Goal: Check status: Check status

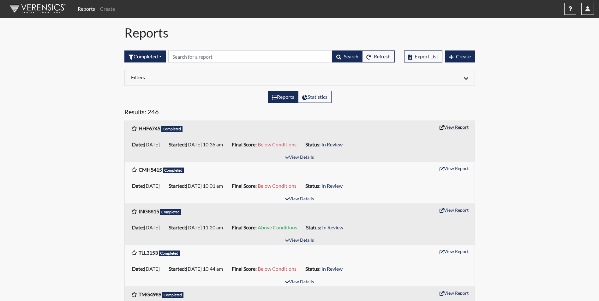
click at [467, 128] on button "View Report" at bounding box center [454, 127] width 35 height 10
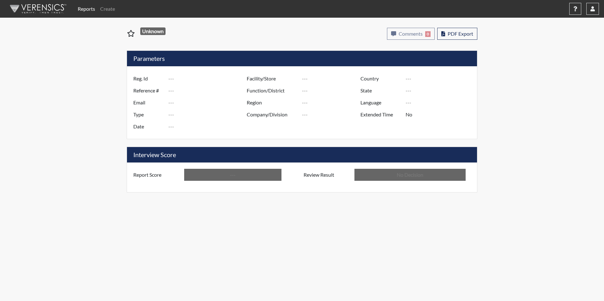
type input "HHF6745"
type input "50754"
type input "---"
type input "Corrections Pre-Employment"
type input "[DATE]"
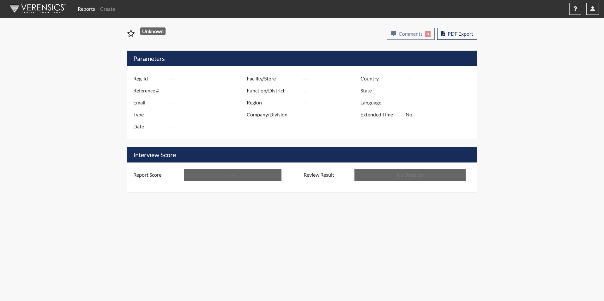
type input "[PERSON_NAME]"
type input "[GEOGRAPHIC_DATA]"
type input "[US_STATE]"
type input "English"
type input "Below Conditions"
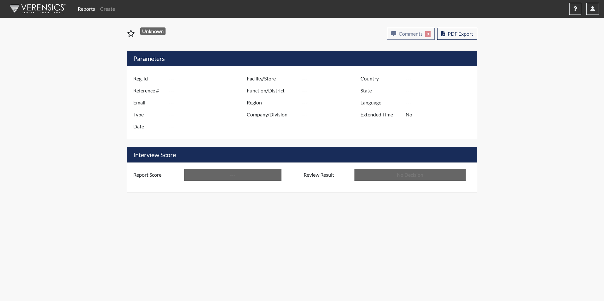
type input "In Review"
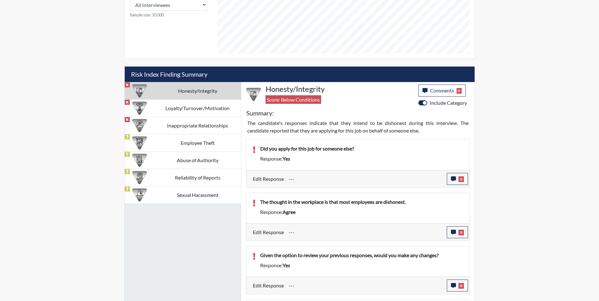
scroll to position [315906, 315749]
click at [226, 109] on td "Loyalty/Turnover/Motivation" at bounding box center [198, 108] width 87 height 17
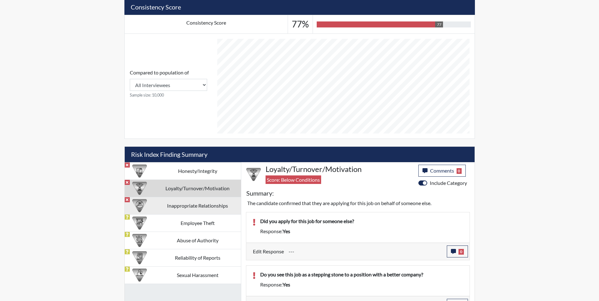
click at [186, 204] on td "Inappropriate Relationships" at bounding box center [198, 205] width 87 height 17
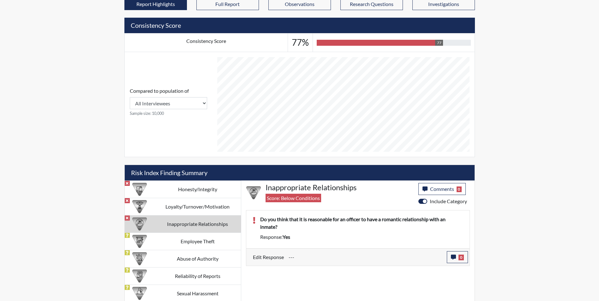
scroll to position [219, 0]
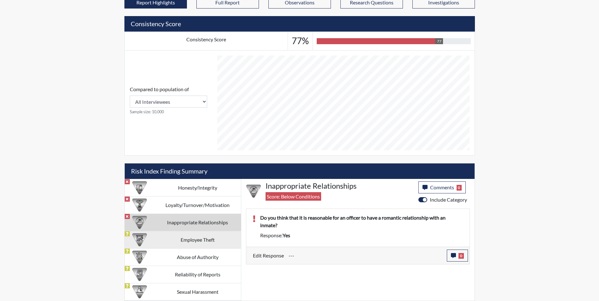
click at [191, 241] on td "Employee Theft" at bounding box center [198, 239] width 87 height 17
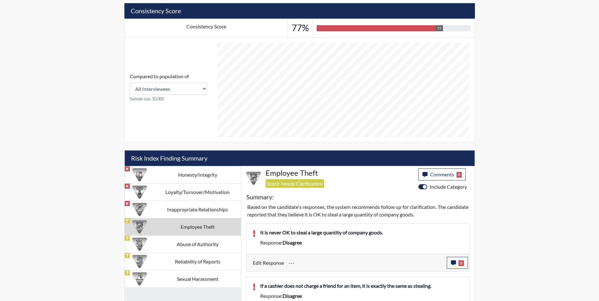
scroll to position [315906, 315749]
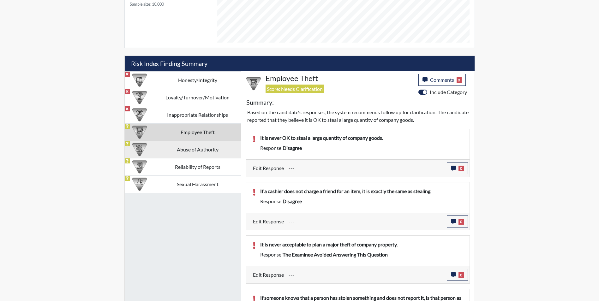
click at [222, 152] on td "Abuse of Authority" at bounding box center [198, 149] width 87 height 17
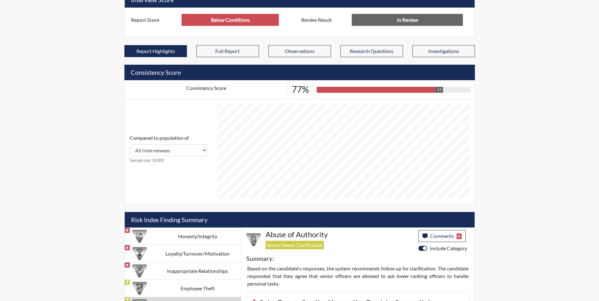
scroll to position [277, 0]
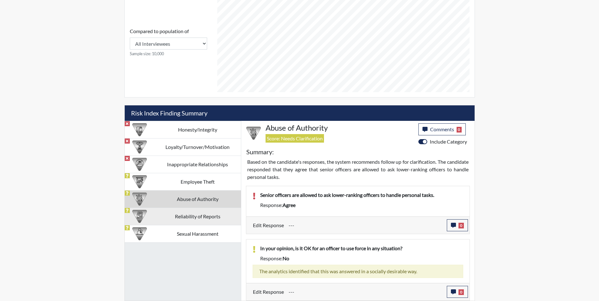
click at [201, 220] on td "Reliability of Reports" at bounding box center [198, 216] width 87 height 17
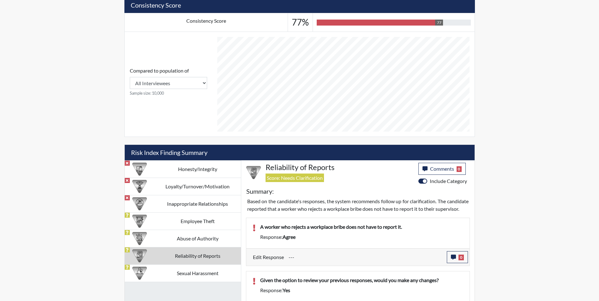
scroll to position [328, 0]
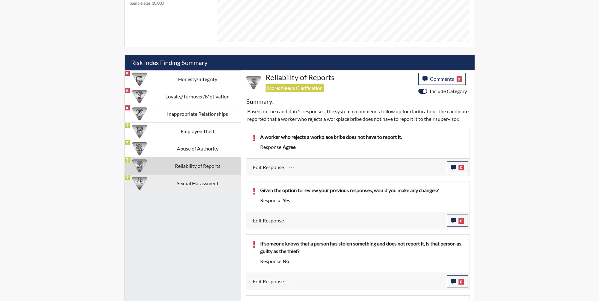
click at [208, 177] on td "Sexual Harassment" at bounding box center [198, 183] width 87 height 17
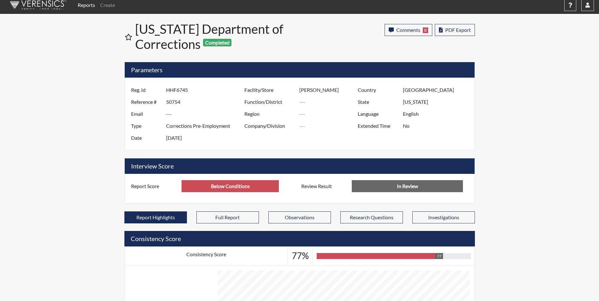
scroll to position [0, 0]
